Goal: Task Accomplishment & Management: Manage account settings

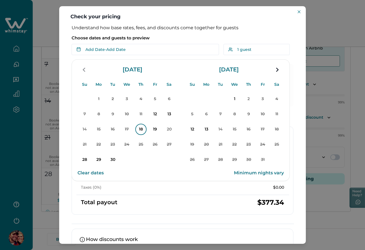
scroll to position [109, 0]
click at [137, 132] on p "18" at bounding box center [140, 129] width 11 height 11
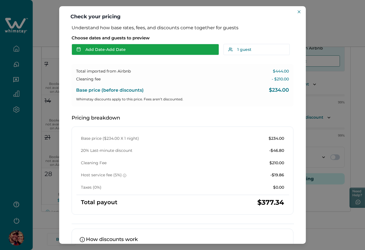
click at [118, 55] on button "Add Date - Add Date" at bounding box center [145, 49] width 147 height 11
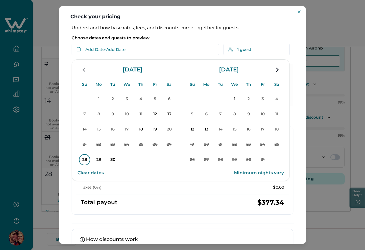
click at [87, 161] on p "28" at bounding box center [84, 159] width 11 height 11
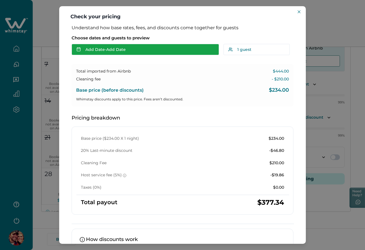
click at [127, 48] on button "Add Date - Add Date" at bounding box center [145, 49] width 147 height 11
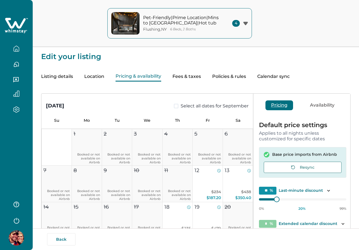
type input "**"
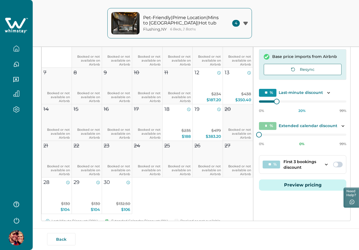
scroll to position [109, 0]
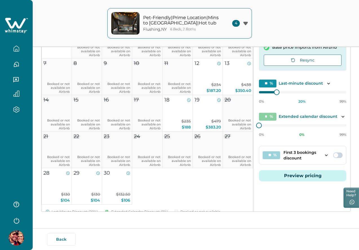
click at [286, 182] on button "Preview pricing" at bounding box center [302, 175] width 87 height 11
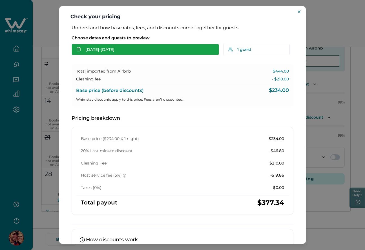
click at [115, 54] on button "Sep 12 - Sep 13" at bounding box center [145, 49] width 147 height 11
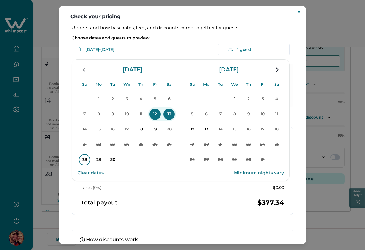
click at [85, 161] on p "28" at bounding box center [84, 159] width 11 height 11
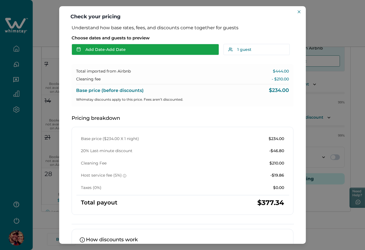
click at [126, 52] on button "Add Date - Add Date" at bounding box center [145, 49] width 147 height 11
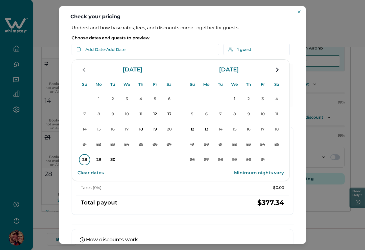
click at [86, 158] on p "28" at bounding box center [84, 159] width 11 height 11
click at [108, 160] on div "Understand how base rates, fees, and discounts come together for guests Choose …" at bounding box center [182, 162] width 233 height 275
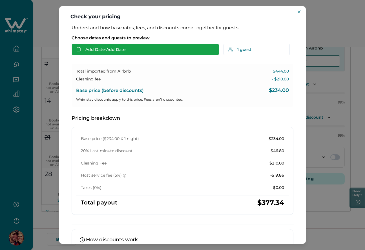
click at [130, 49] on button "Add Date - Add Date" at bounding box center [145, 49] width 147 height 11
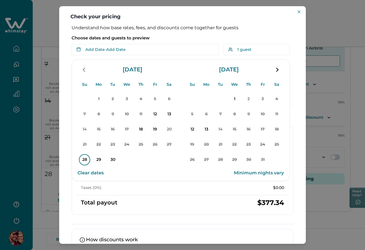
click at [85, 161] on p "28" at bounding box center [84, 159] width 11 height 11
click at [100, 161] on div "Understand how base rates, fees, and discounts come together for guests Choose …" at bounding box center [182, 162] width 233 height 275
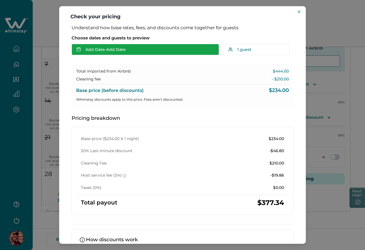
click at [132, 46] on button "Add Date - Add Date" at bounding box center [145, 49] width 147 height 11
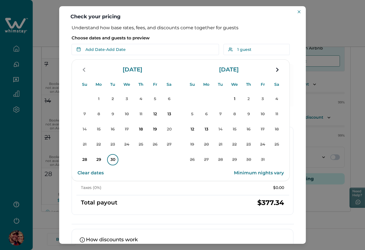
drag, startPoint x: 83, startPoint y: 160, endPoint x: 109, endPoint y: 159, distance: 25.6
click at [83, 160] on p "28" at bounding box center [84, 159] width 11 height 11
click at [113, 159] on div "Understand how base rates, fees, and discounts come together for guests Choose …" at bounding box center [182, 162] width 233 height 275
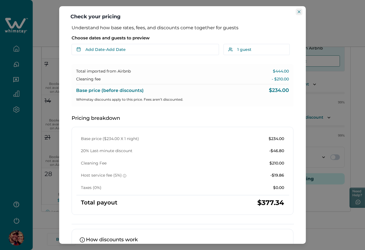
click at [297, 12] on button "Close" at bounding box center [298, 11] width 7 height 7
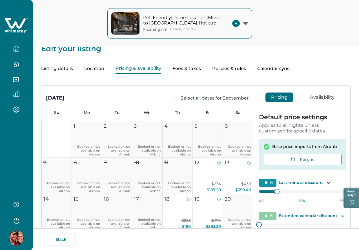
scroll to position [0, 0]
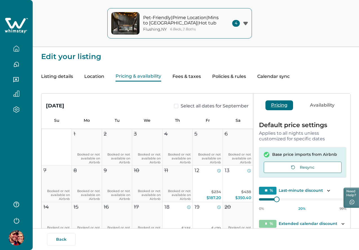
click at [201, 76] on button "Fees & taxes" at bounding box center [186, 77] width 28 height 10
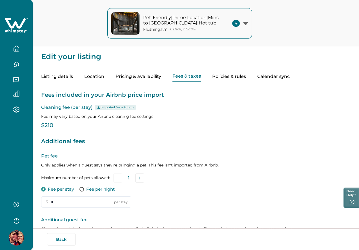
type input "*"
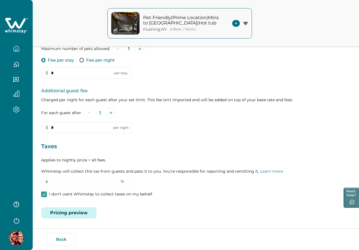
click at [67, 214] on button "Pricing preview" at bounding box center [68, 213] width 55 height 11
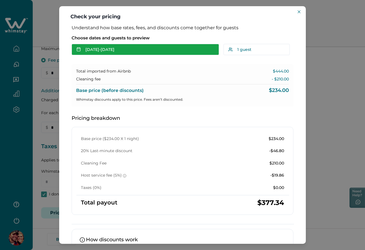
click at [124, 50] on button "Sep 12 - Sep 13" at bounding box center [145, 49] width 147 height 11
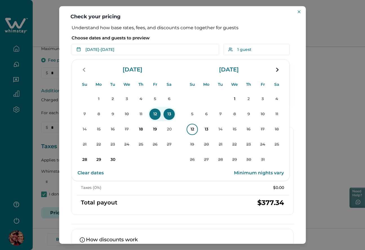
click at [193, 132] on p "12" at bounding box center [191, 129] width 11 height 11
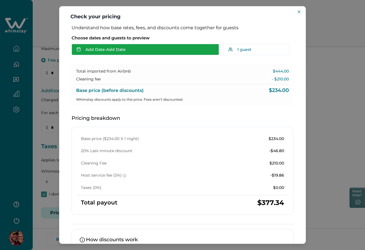
click at [119, 52] on button "Add Date - Add Date" at bounding box center [145, 49] width 147 height 11
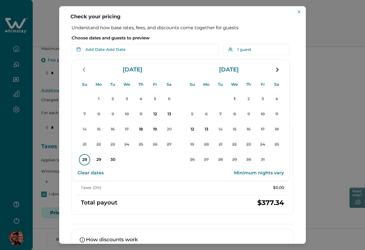
click at [86, 162] on p "28" at bounding box center [84, 159] width 11 height 11
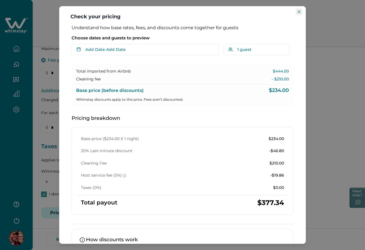
click at [300, 10] on button "Close" at bounding box center [298, 11] width 7 height 7
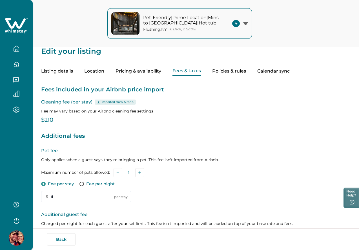
scroll to position [0, 0]
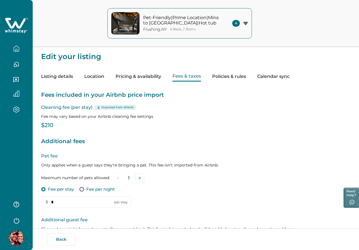
click at [159, 78] on button "Pricing & availability" at bounding box center [138, 77] width 46 height 10
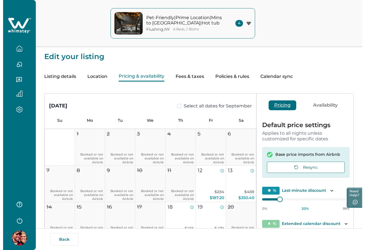
scroll to position [86, 0]
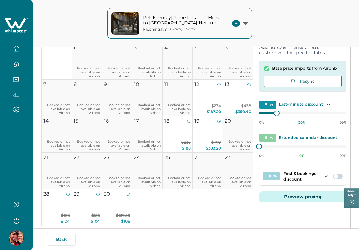
click at [293, 202] on button "Preview pricing" at bounding box center [302, 196] width 87 height 11
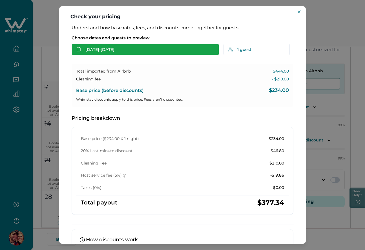
click at [114, 51] on button "Sep 12 - Sep 13" at bounding box center [145, 49] width 147 height 11
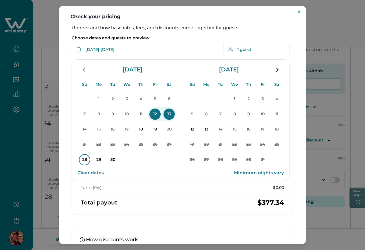
click at [83, 161] on p "28" at bounding box center [84, 159] width 11 height 11
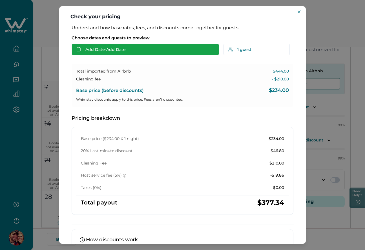
click at [110, 48] on button "Add Date - Add Date" at bounding box center [145, 49] width 147 height 11
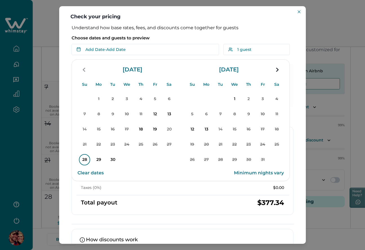
click at [84, 160] on p "28" at bounding box center [84, 159] width 11 height 11
click at [112, 160] on div "Understand how base rates, fees, and discounts come together for guests Choose …" at bounding box center [182, 162] width 233 height 275
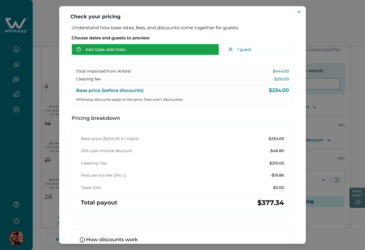
click at [113, 51] on button "Add Date - Add Date" at bounding box center [145, 49] width 147 height 11
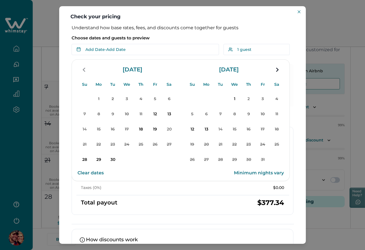
click at [79, 173] on button "Clear dates" at bounding box center [90, 173] width 26 height 11
click at [82, 159] on p "28" at bounding box center [84, 159] width 11 height 11
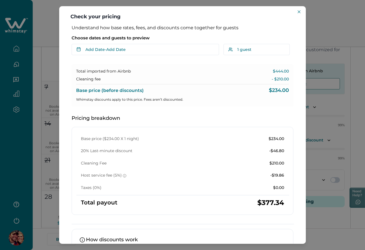
click at [119, 161] on div "Cleaning Fee $210.00" at bounding box center [182, 164] width 203 height 6
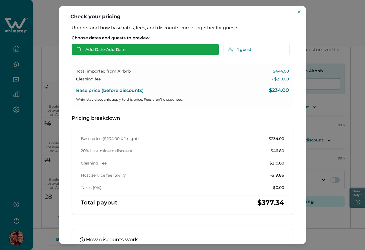
click at [106, 49] on button "Add Date - Add Date" at bounding box center [145, 49] width 147 height 11
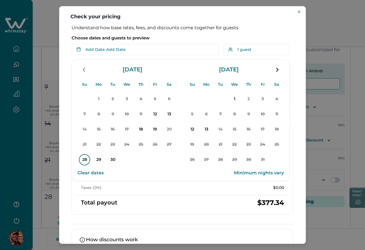
click at [86, 161] on p "28" at bounding box center [84, 159] width 11 height 11
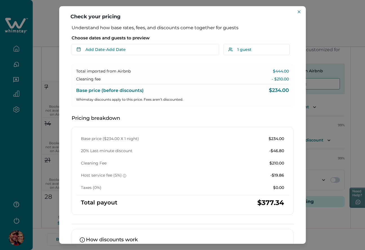
click at [74, 37] on p "Choose dates and guests to preview" at bounding box center [183, 38] width 222 height 6
drag, startPoint x: 74, startPoint y: 37, endPoint x: 134, endPoint y: 37, distance: 59.7
click at [134, 37] on p "Choose dates and guests to preview" at bounding box center [183, 38] width 222 height 6
copy p "Choose dates and guests to preview"
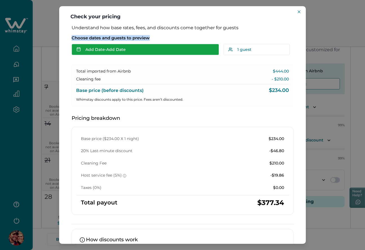
click at [133, 50] on button "Add Date - Add Date" at bounding box center [145, 49] width 147 height 11
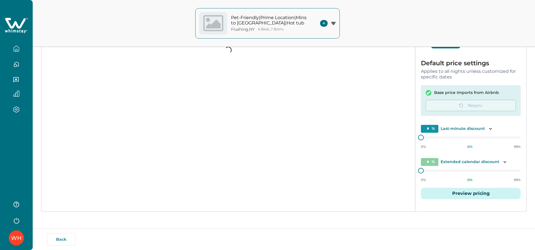
scroll to position [64, 0]
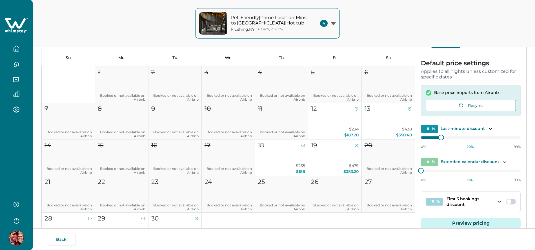
type input "**"
